Goal: Information Seeking & Learning: Learn about a topic

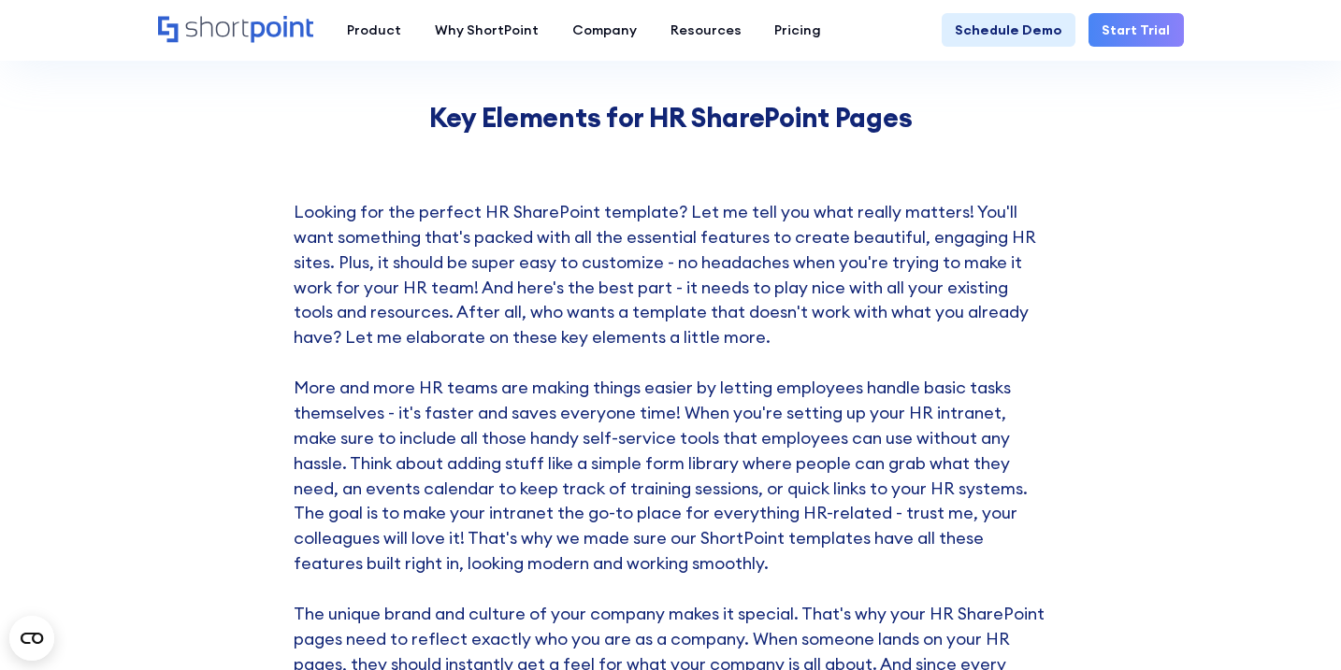
click at [762, 235] on p "Looking for the perfect HR SharePoint template? Let me tell you what really mat…" at bounding box center [671, 552] width 755 height 704
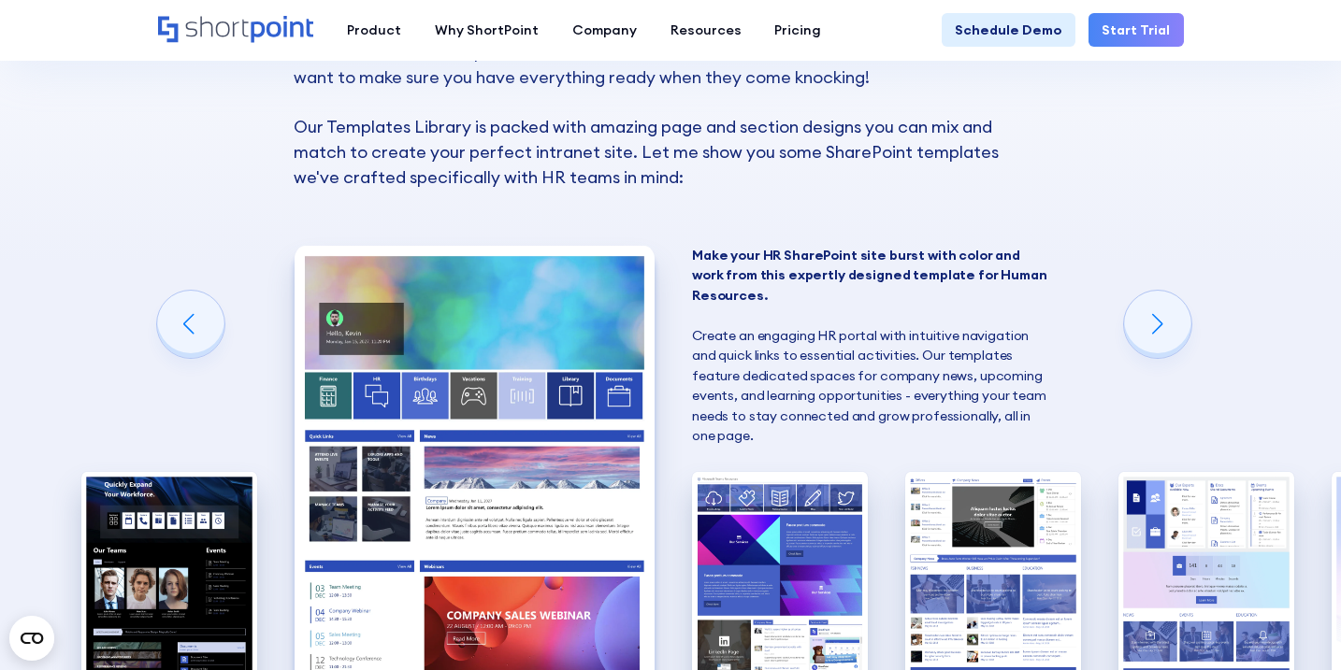
scroll to position [1215, 0]
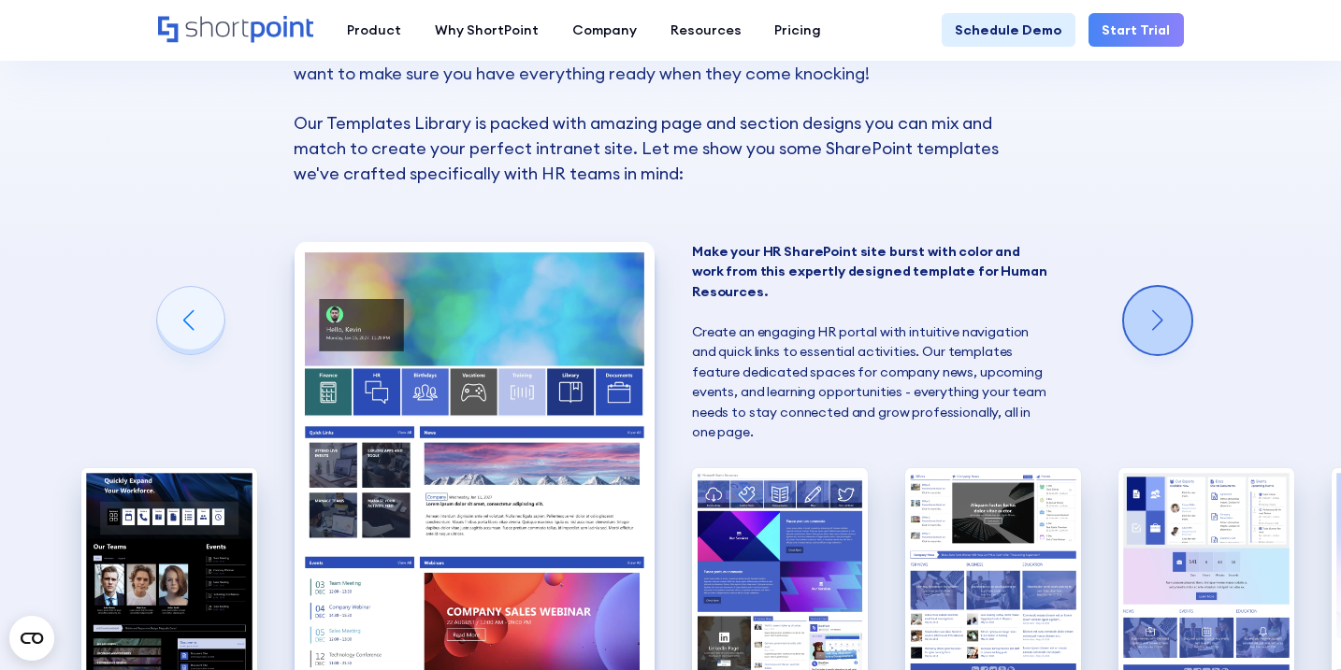
click at [1174, 324] on div "Next slide" at bounding box center [1157, 320] width 67 height 67
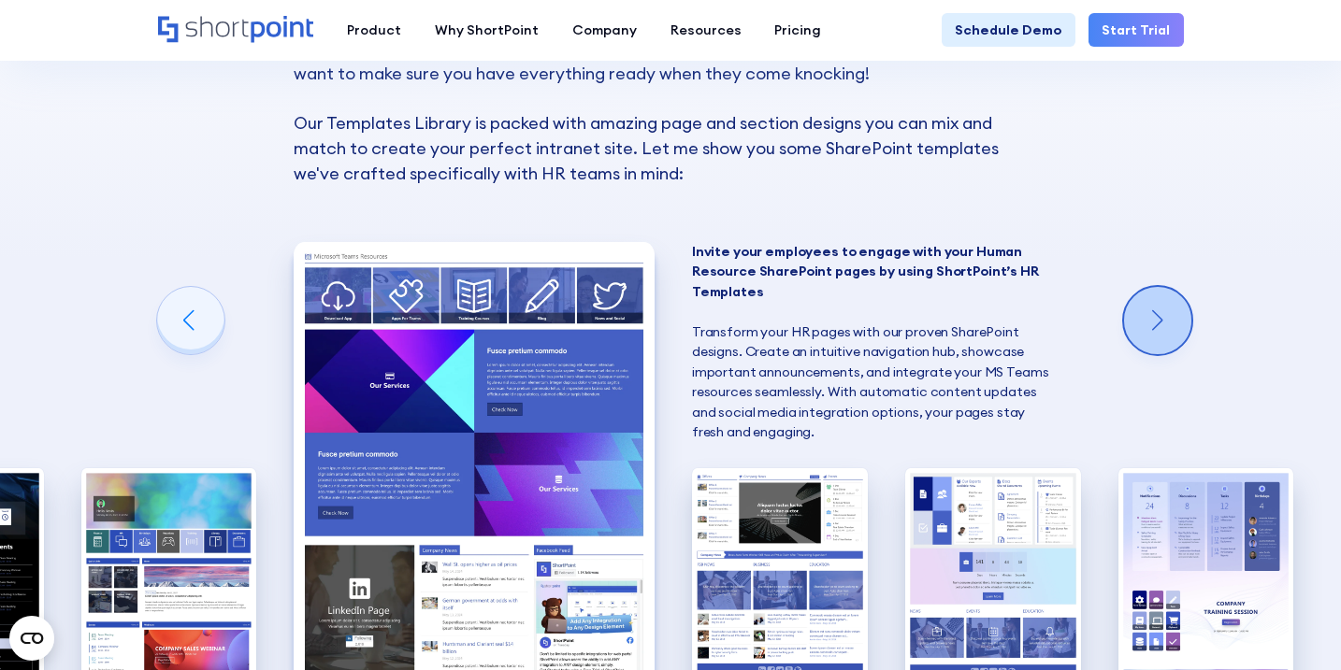
click at [1174, 324] on div "Next slide" at bounding box center [1157, 320] width 67 height 67
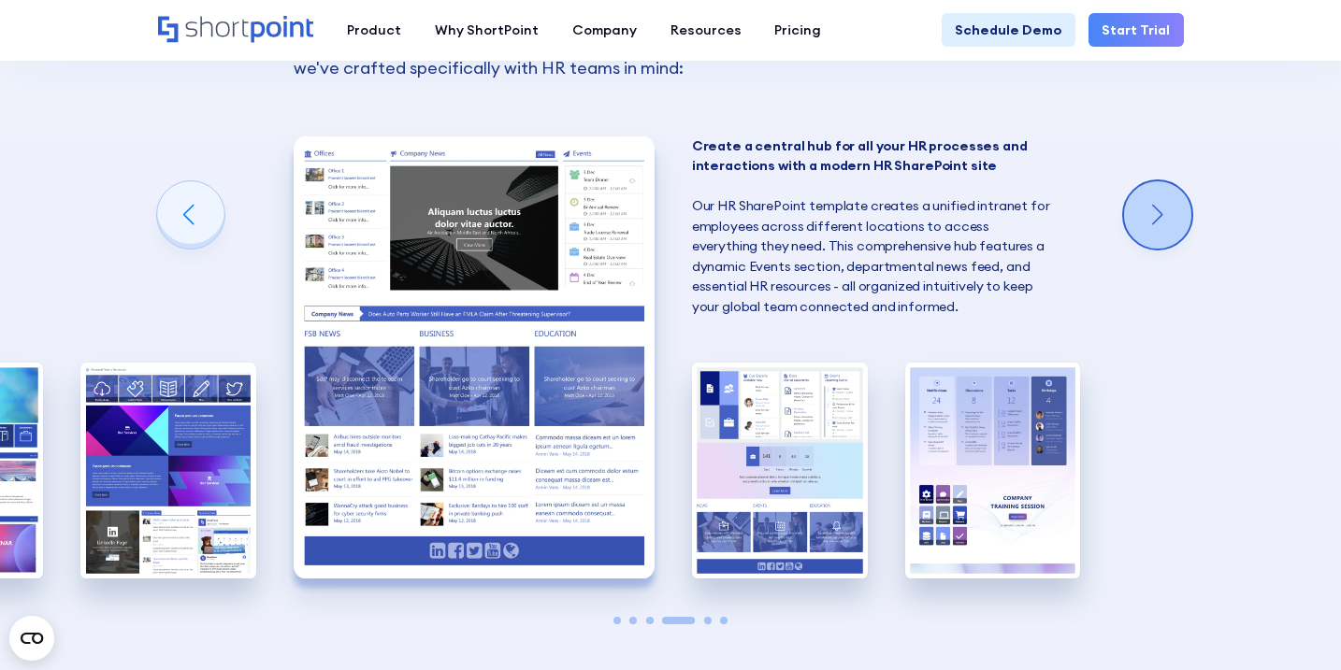
scroll to position [1321, 0]
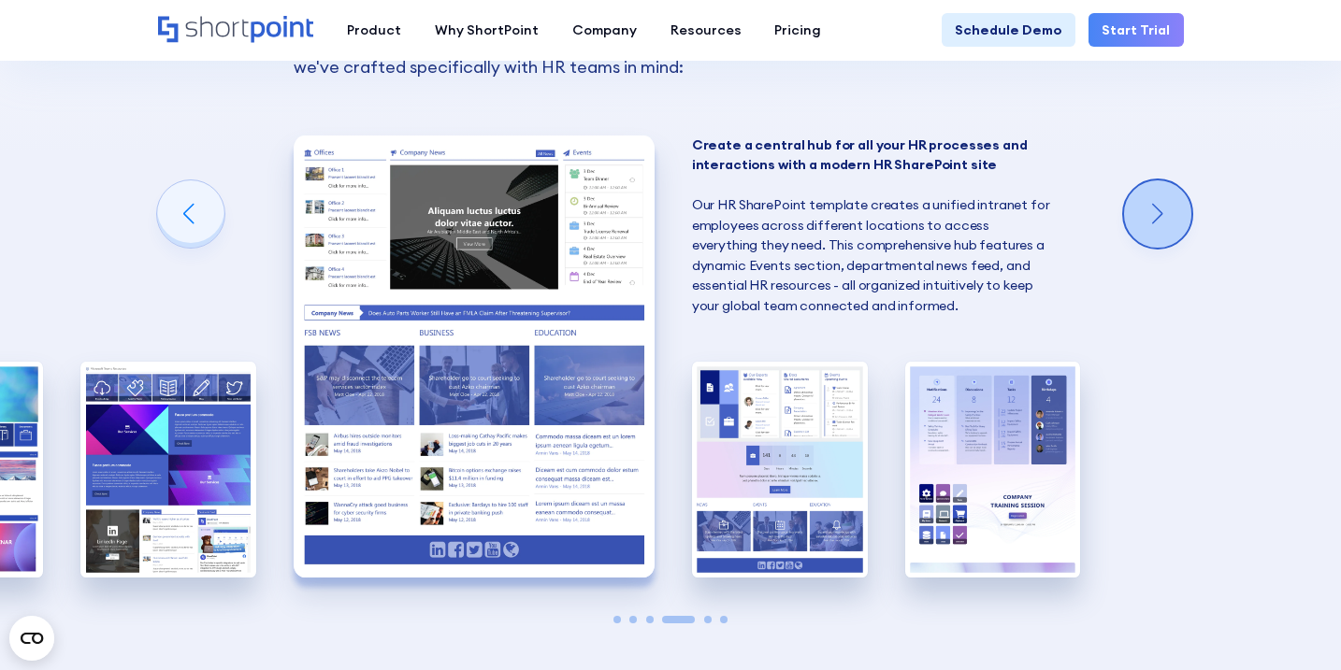
click at [1160, 199] on div "Next slide" at bounding box center [1157, 213] width 67 height 67
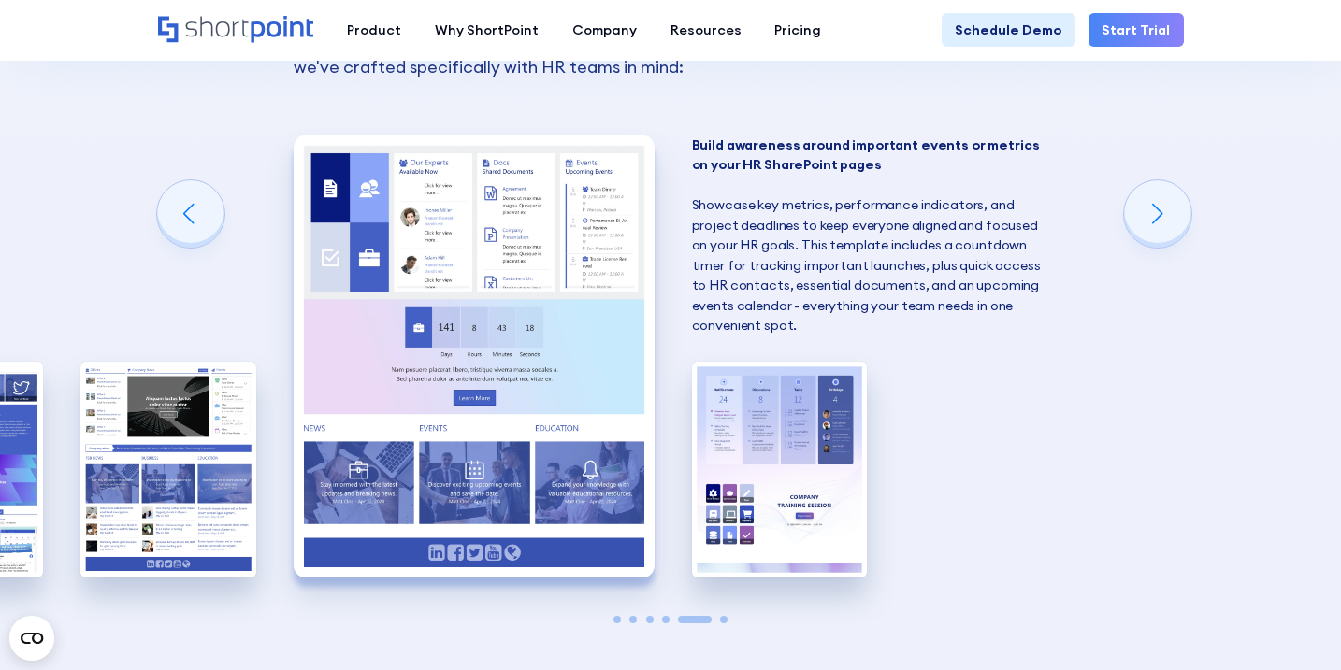
click at [596, 308] on img "5 / 6" at bounding box center [474, 357] width 360 height 442
click at [1159, 207] on div "Next slide" at bounding box center [1157, 213] width 67 height 67
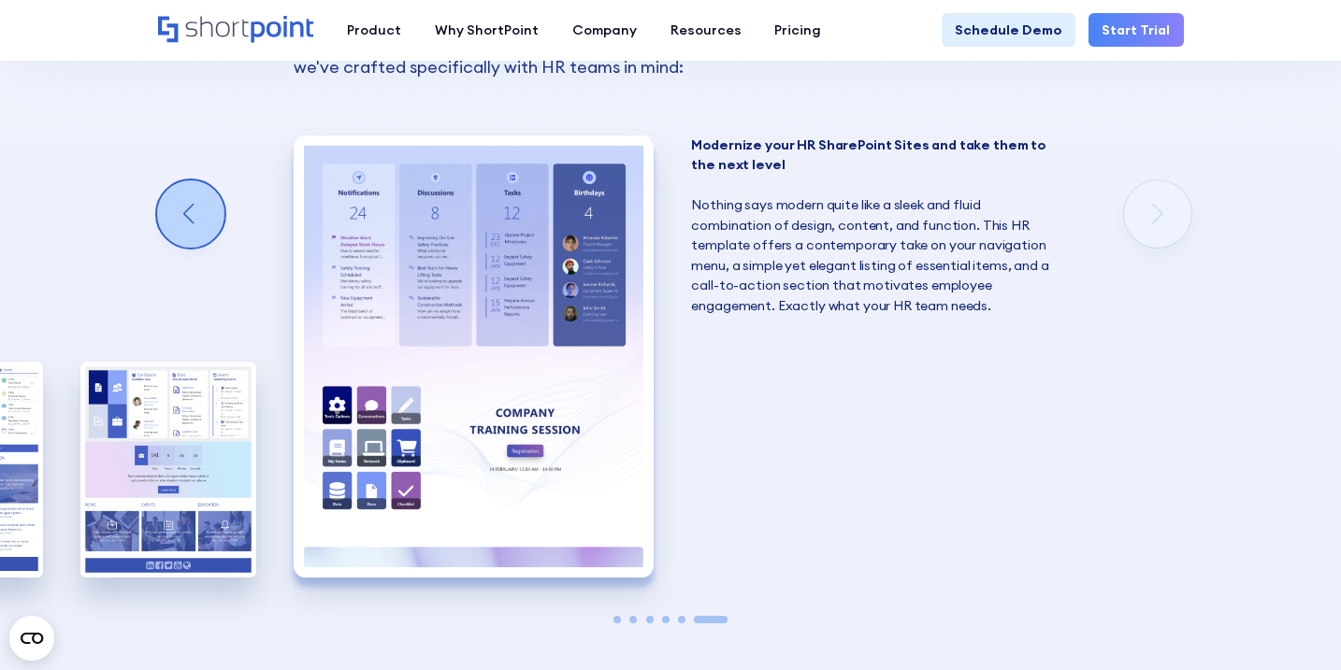
click at [209, 198] on div "Previous slide" at bounding box center [190, 213] width 67 height 67
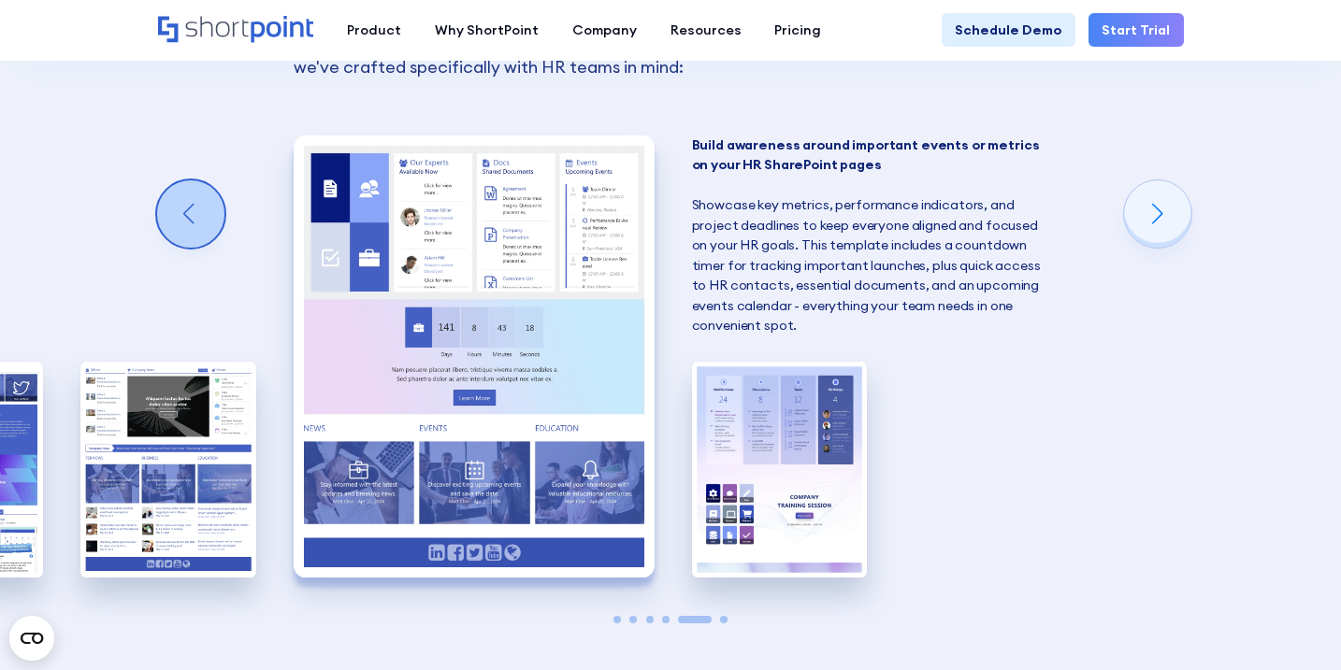
click at [209, 198] on div "Previous slide" at bounding box center [190, 213] width 67 height 67
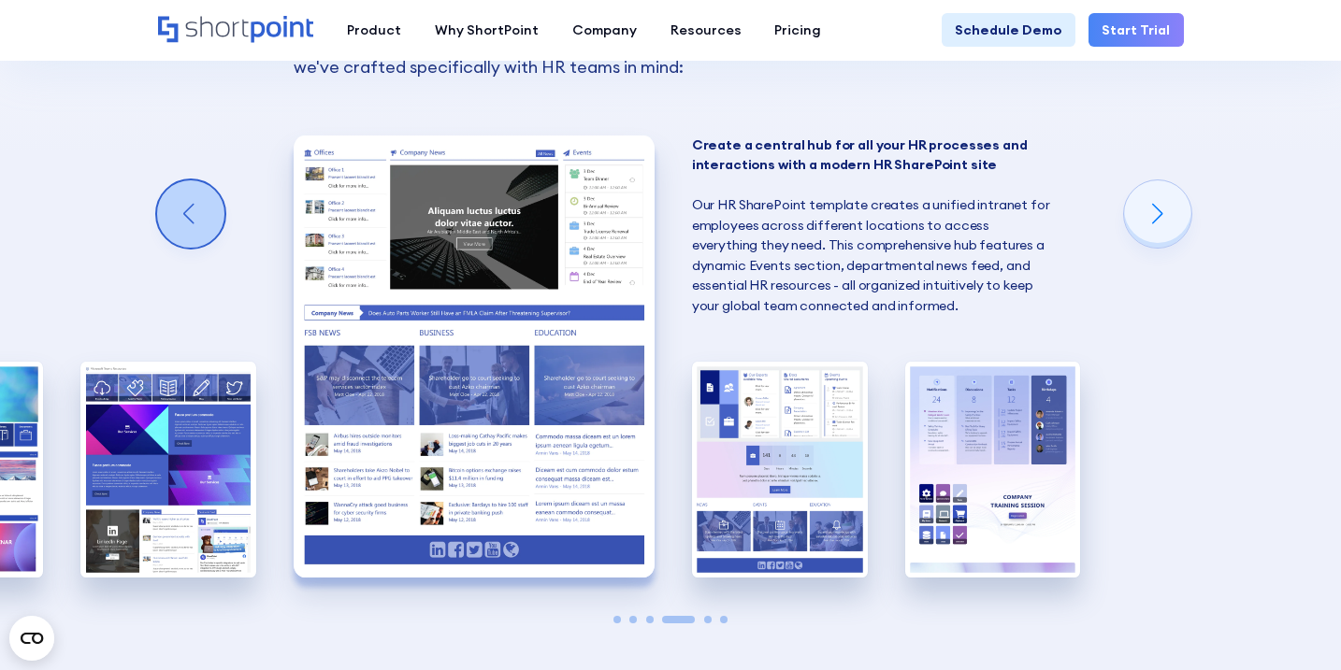
click at [209, 198] on div "Previous slide" at bounding box center [190, 213] width 67 height 67
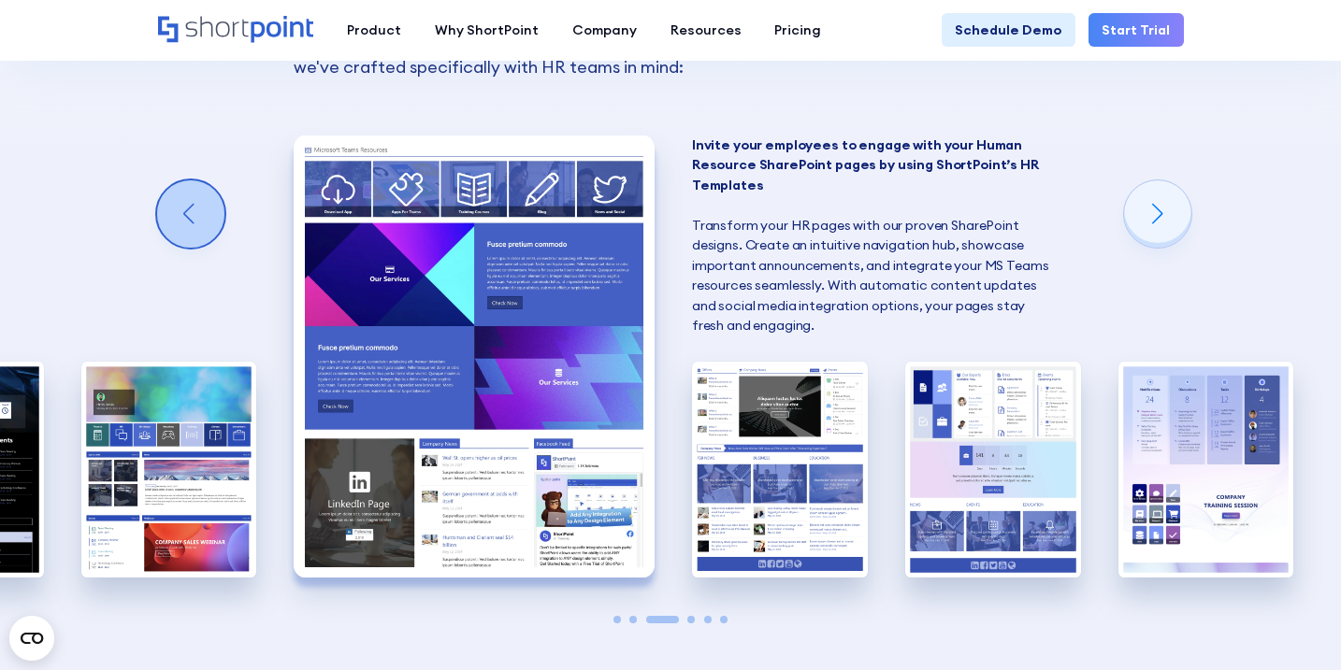
click at [209, 198] on div "Previous slide" at bounding box center [190, 213] width 67 height 67
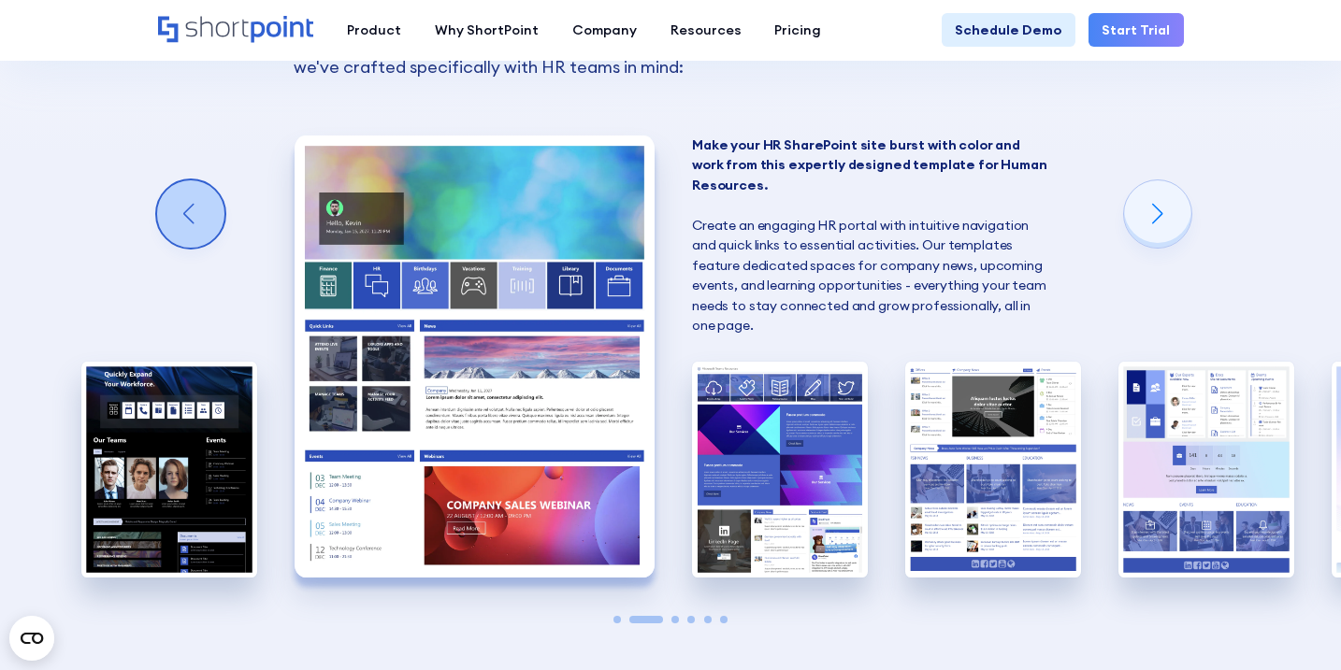
click at [209, 198] on div "Previous slide" at bounding box center [190, 213] width 67 height 67
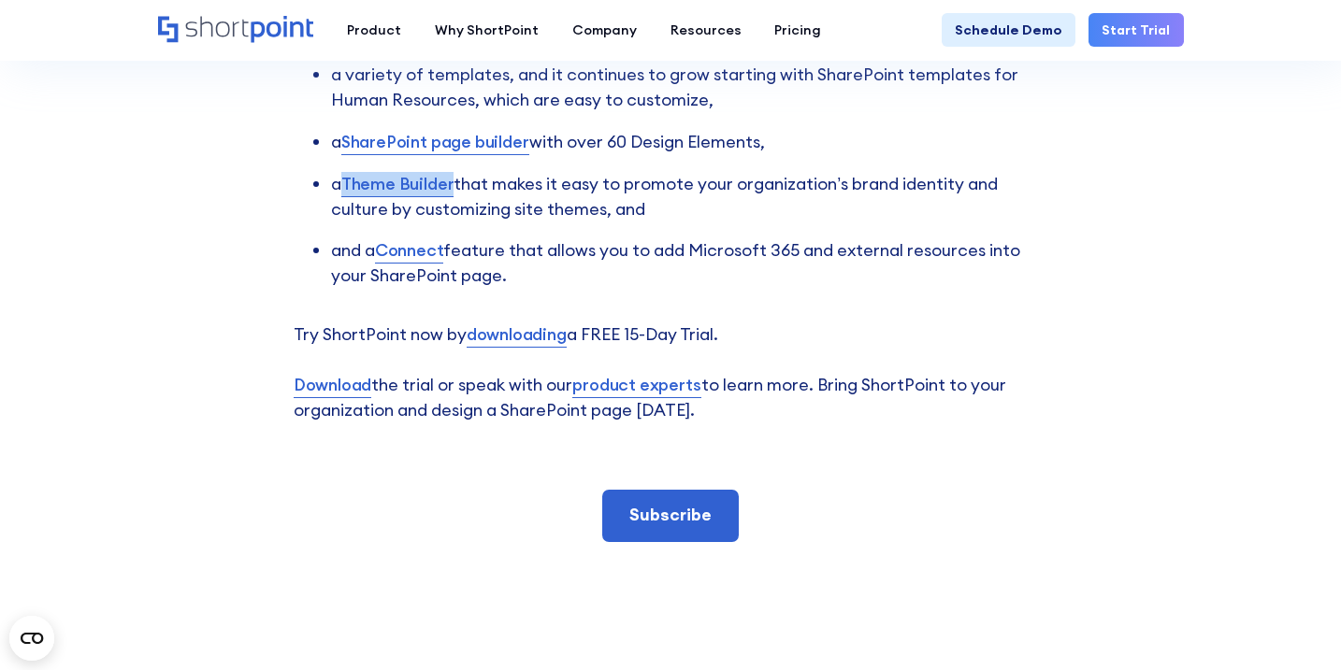
scroll to position [5331, 0]
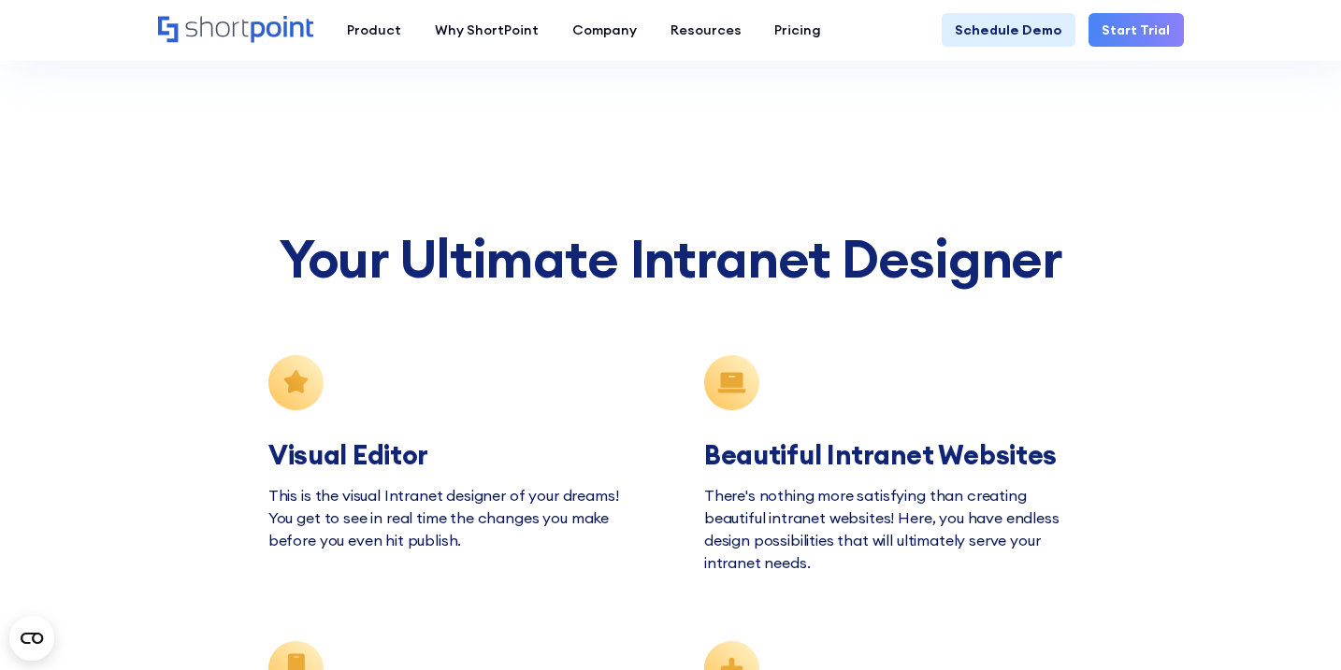
scroll to position [5096, 0]
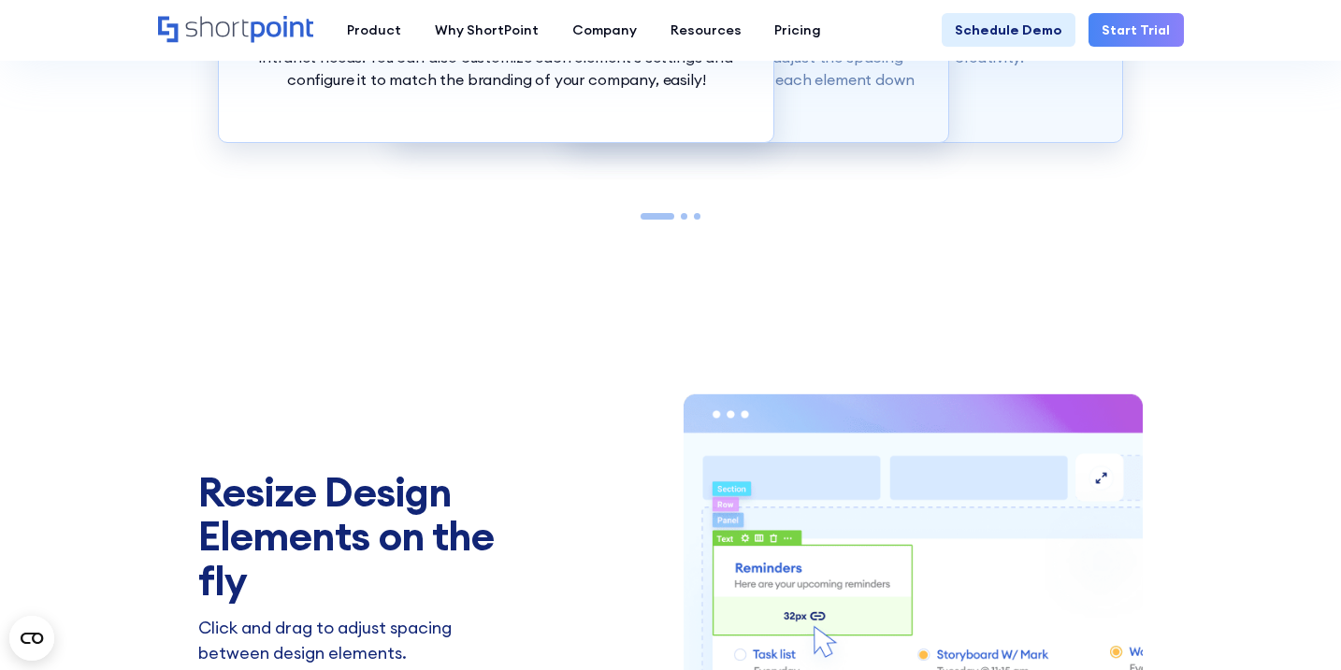
scroll to position [1822, 0]
